Goal: Communication & Community: Answer question/provide support

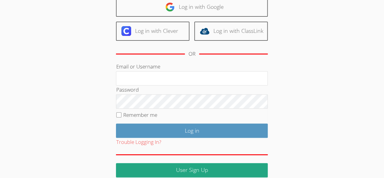
scroll to position [40, 0]
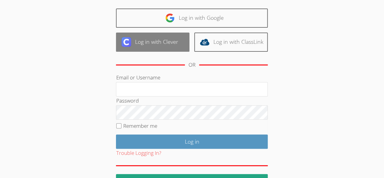
click at [142, 39] on link "Log in with Clever" at bounding box center [152, 41] width 73 height 19
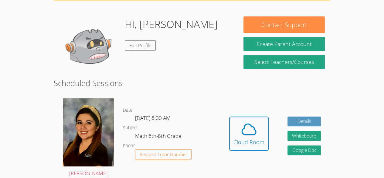
scroll to position [44, 0]
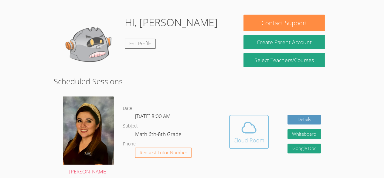
click at [241, 134] on icon at bounding box center [248, 127] width 17 height 17
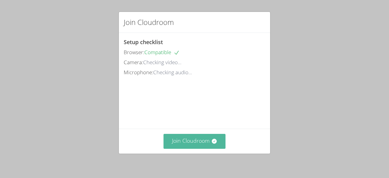
click at [183, 135] on button "Join Cloudroom" at bounding box center [194, 141] width 62 height 15
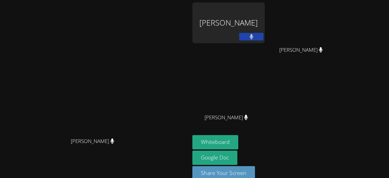
click at [49, 85] on video at bounding box center [94, 82] width 91 height 104
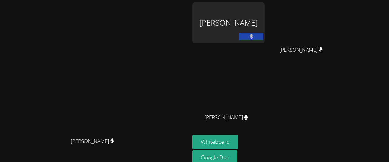
click at [264, 29] on div "[PERSON_NAME]" at bounding box center [228, 22] width 72 height 41
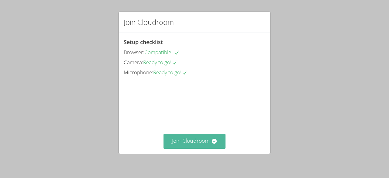
click at [186, 146] on button "Join Cloudroom" at bounding box center [194, 141] width 62 height 15
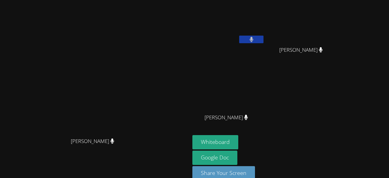
click at [235, 37] on video at bounding box center [228, 22] width 72 height 41
click at [254, 17] on video at bounding box center [228, 22] width 72 height 41
click at [141, 30] on video at bounding box center [94, 82] width 91 height 104
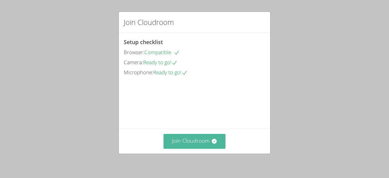
click at [218, 139] on button "Join Cloudroom" at bounding box center [194, 141] width 62 height 15
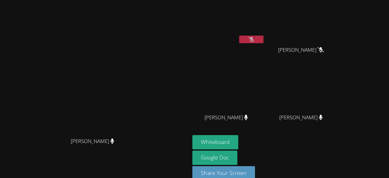
click at [141, 49] on video at bounding box center [94, 82] width 91 height 104
click at [141, 30] on video at bounding box center [94, 82] width 91 height 104
click at [263, 36] on button at bounding box center [251, 40] width 24 height 8
click at [49, 107] on video at bounding box center [94, 82] width 91 height 104
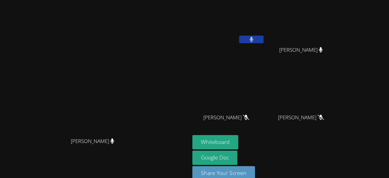
click at [263, 38] on button at bounding box center [251, 40] width 24 height 8
click at [141, 69] on video at bounding box center [94, 82] width 91 height 104
click at [141, 82] on video at bounding box center [94, 82] width 91 height 104
click at [141, 62] on video at bounding box center [94, 82] width 91 height 104
click at [141, 67] on video at bounding box center [94, 82] width 91 height 104
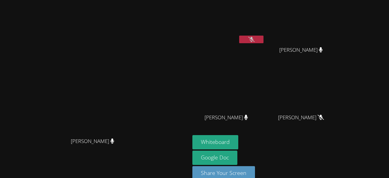
click at [141, 58] on video at bounding box center [94, 82] width 91 height 104
click at [141, 63] on video at bounding box center [94, 82] width 91 height 104
drag, startPoint x: 381, startPoint y: 0, endPoint x: 165, endPoint y: 48, distance: 221.4
click at [141, 48] on video at bounding box center [94, 82] width 91 height 104
drag, startPoint x: 378, startPoint y: 0, endPoint x: 135, endPoint y: 68, distance: 252.1
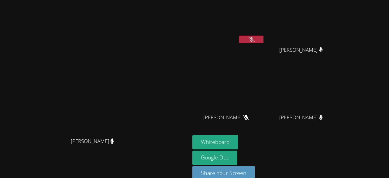
click at [135, 68] on video at bounding box center [94, 82] width 91 height 104
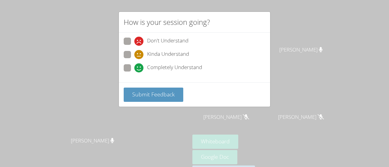
click at [156, 71] on span "Completely Understand" at bounding box center [174, 67] width 55 height 9
click at [139, 70] on input "Completely Understand" at bounding box center [136, 66] width 5 height 5
radio input "true"
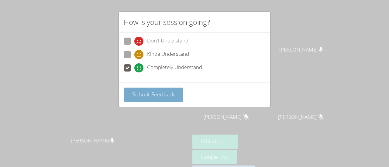
click at [162, 89] on button "Submit Feedback" at bounding box center [154, 95] width 60 height 14
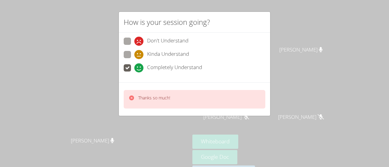
click at [163, 69] on span "Completely Understand" at bounding box center [174, 67] width 55 height 9
click at [139, 69] on input "Completely Understand" at bounding box center [136, 66] width 5 height 5
click at [163, 52] on span "Kinda Understand" at bounding box center [168, 54] width 42 height 9
click at [139, 52] on input "Kinda Understand" at bounding box center [136, 53] width 5 height 5
radio input "true"
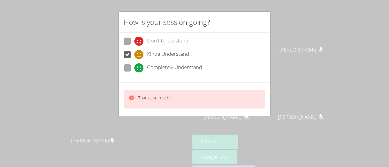
click at [169, 41] on span "Don't Understand" at bounding box center [167, 41] width 41 height 9
click at [139, 41] on input "Don't Understand" at bounding box center [136, 40] width 5 height 5
radio input "true"
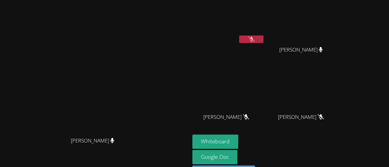
click at [141, 120] on video at bounding box center [94, 82] width 91 height 104
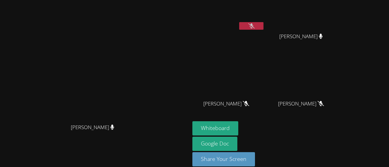
scroll to position [13, 0]
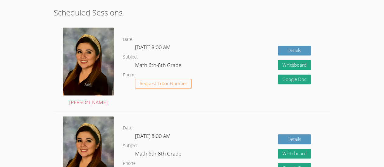
scroll to position [91, 0]
